Goal: Navigation & Orientation: Find specific page/section

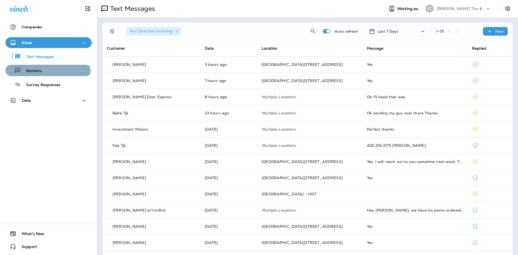
click at [46, 73] on div "Reviews" at bounding box center [49, 70] width 82 height 8
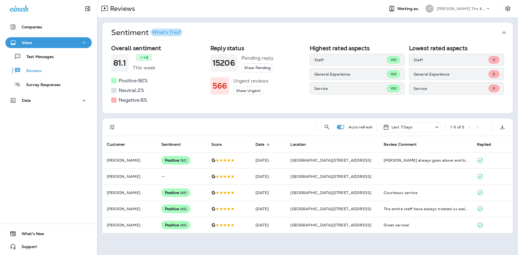
click at [253, 88] on button "Show Urgent" at bounding box center [248, 90] width 30 height 9
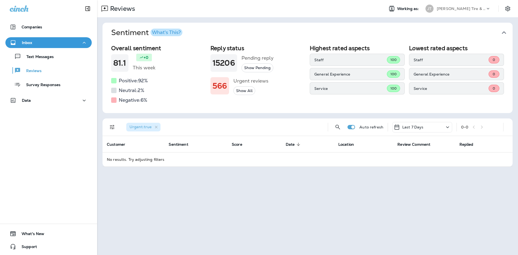
click at [251, 92] on button "Show All" at bounding box center [244, 90] width 22 height 9
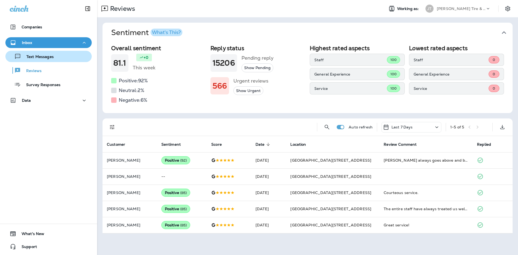
click at [44, 57] on p "Text Messages" at bounding box center [37, 56] width 33 height 5
